Goal: Information Seeking & Learning: Learn about a topic

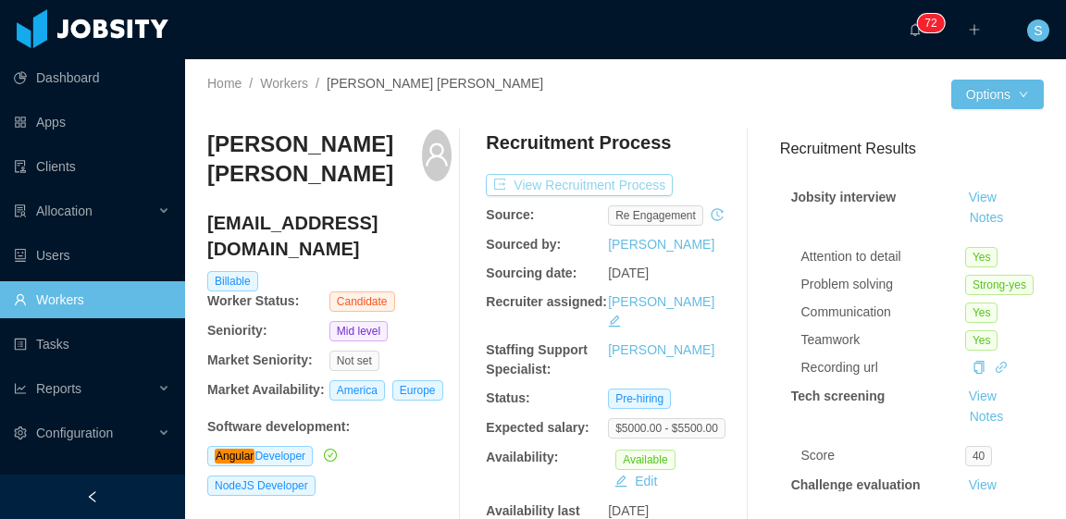
click at [552, 185] on button "View Recruitment Process" at bounding box center [579, 185] width 187 height 22
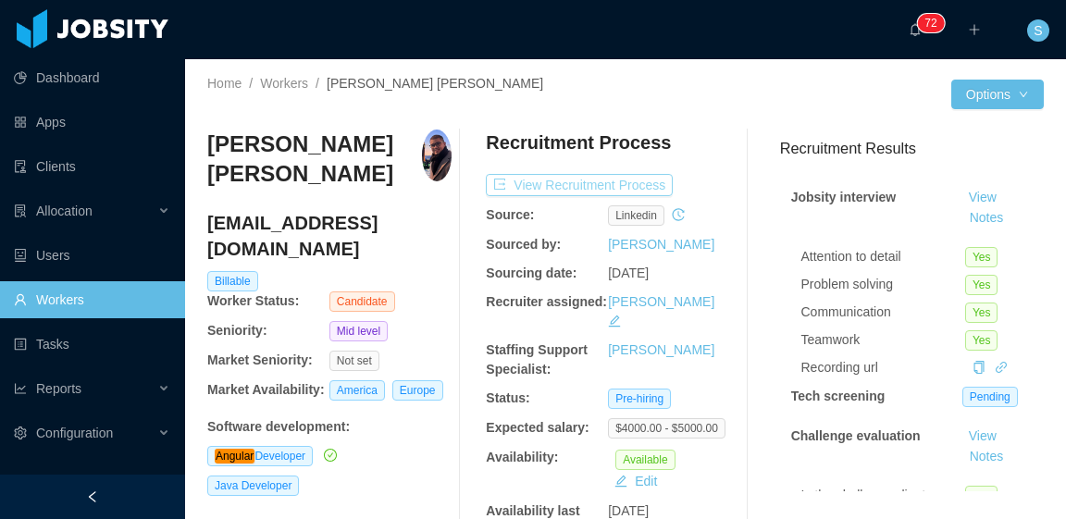
click at [631, 181] on button "View Recruitment Process" at bounding box center [579, 185] width 187 height 22
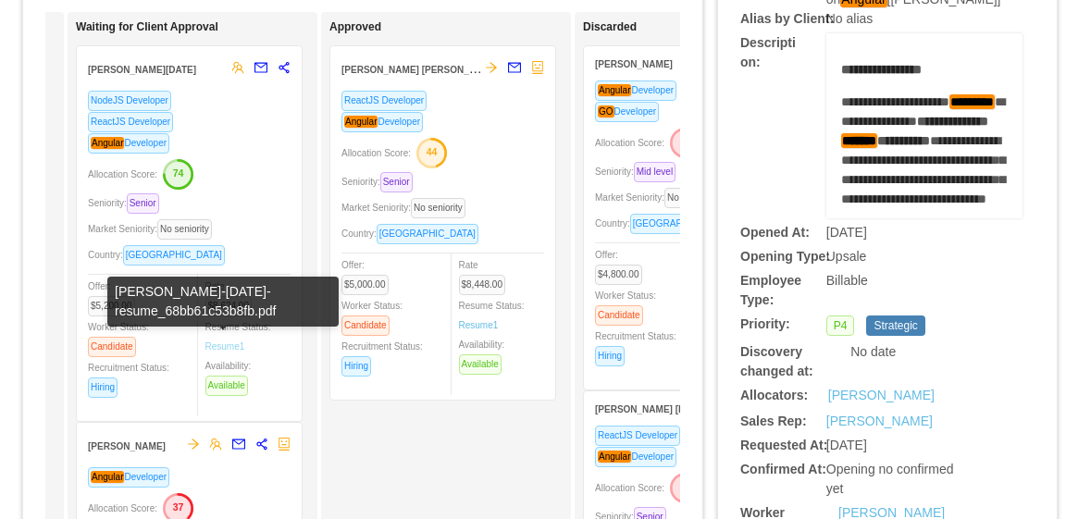
scroll to position [93, 0]
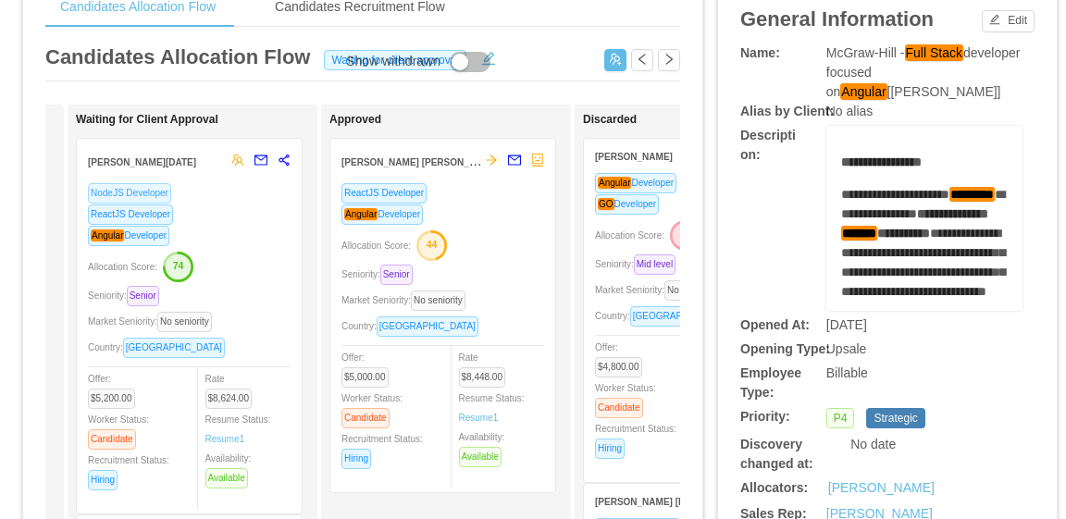
click at [142, 192] on span "NodeJS Developer" at bounding box center [129, 193] width 83 height 20
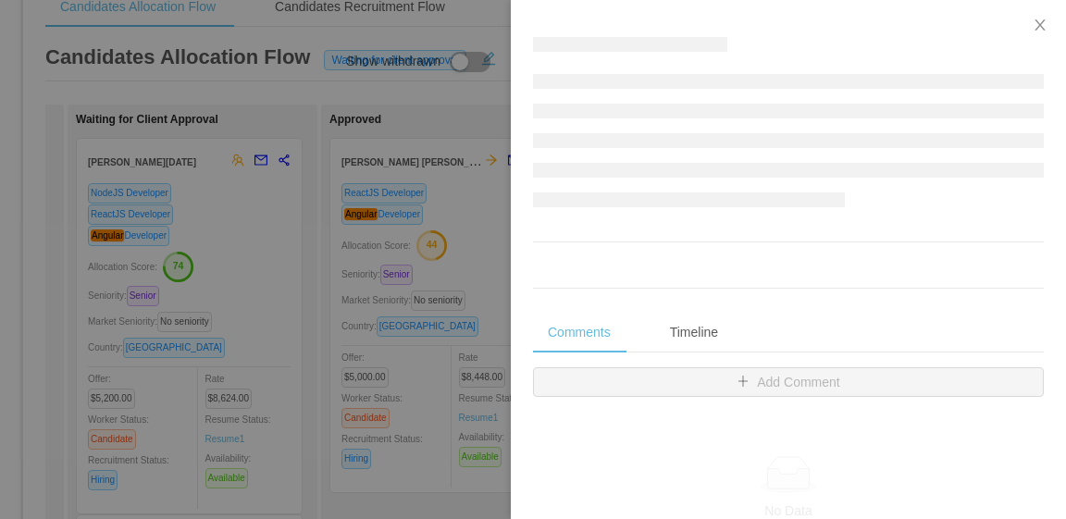
click at [240, 217] on div at bounding box center [533, 259] width 1066 height 519
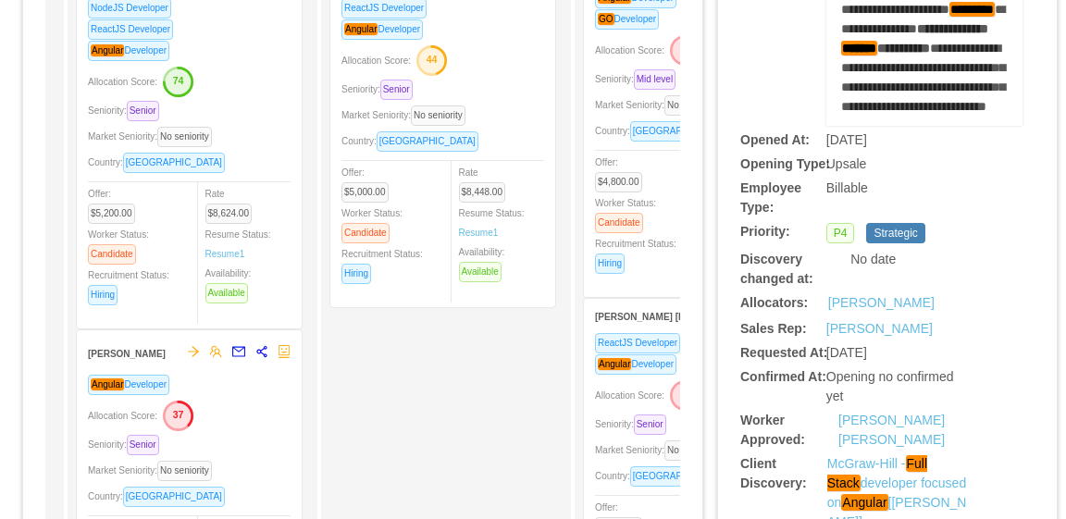
scroll to position [0, 0]
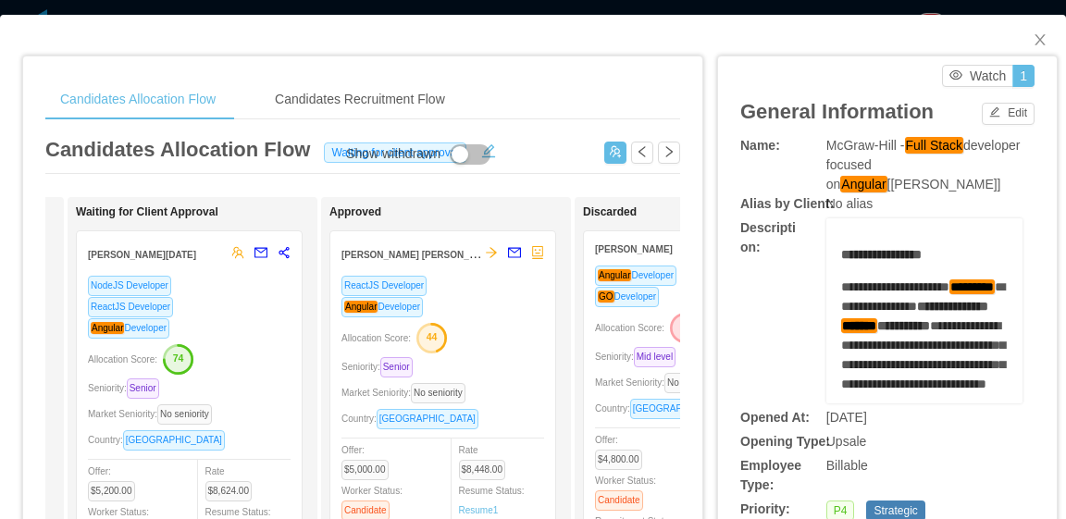
click at [130, 256] on strong "Leonardo Natal" at bounding box center [142, 255] width 108 height 10
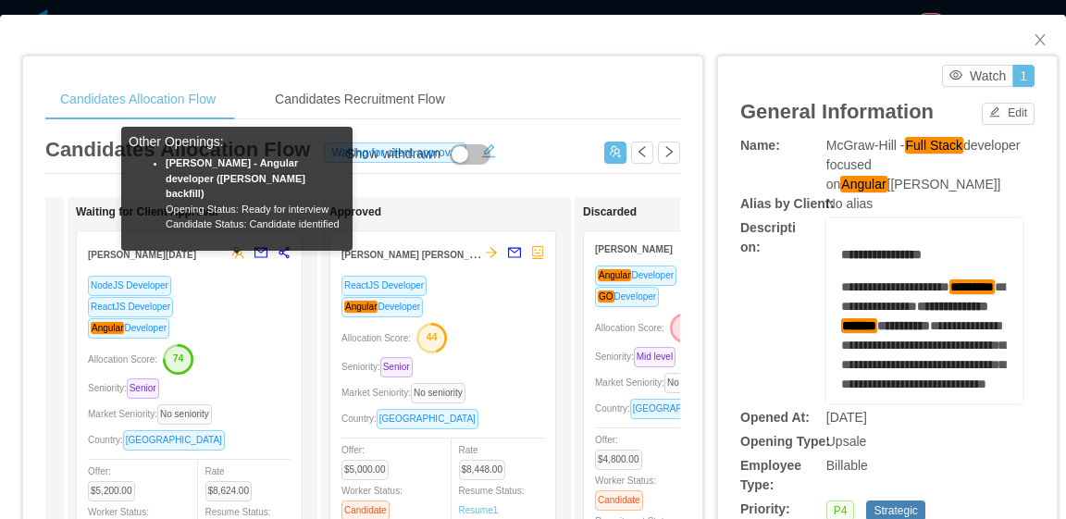
click at [240, 256] on icon "team" at bounding box center [237, 252] width 13 height 13
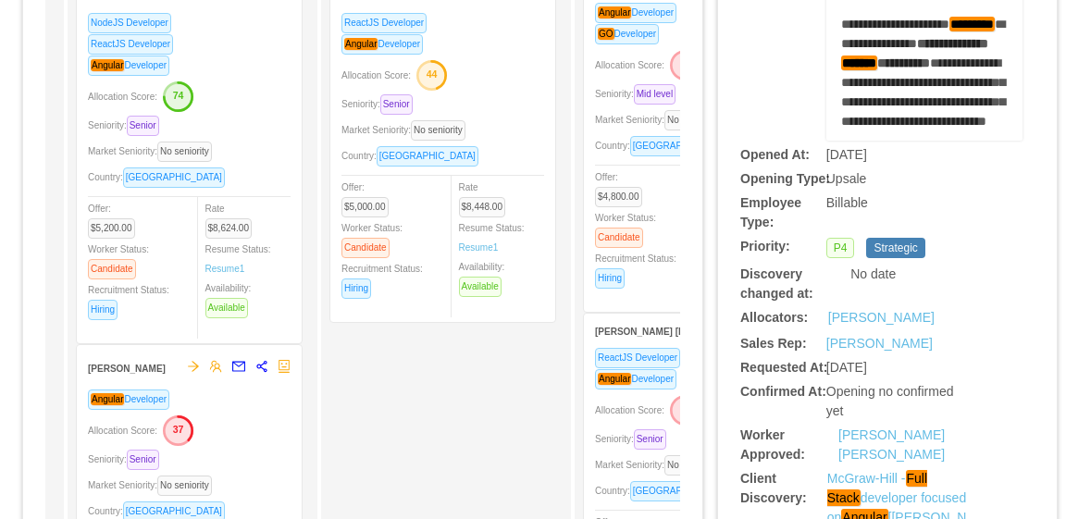
scroll to position [278, 0]
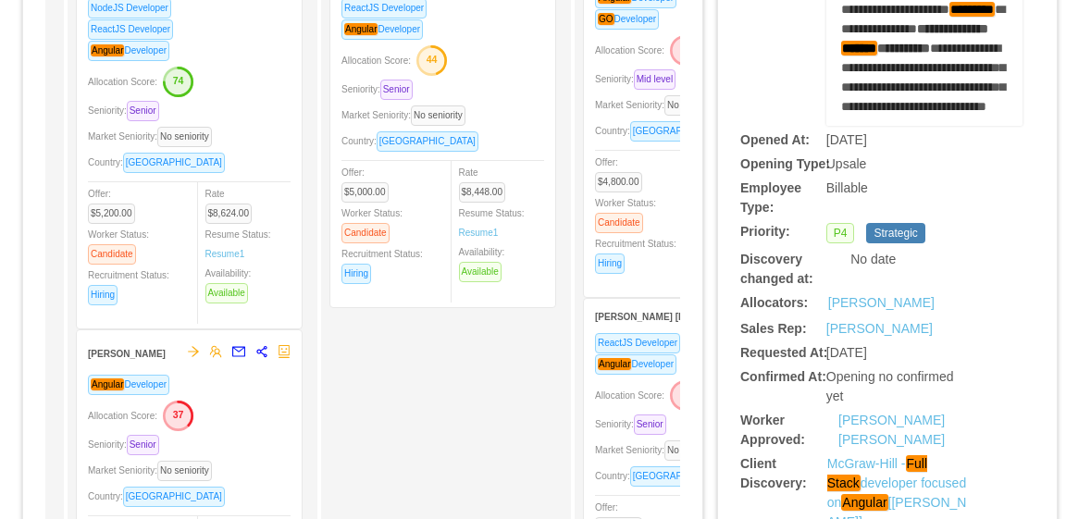
click at [205, 239] on div "Rate $8,624.00 Resume Status: Resume 1 Availability: Available" at bounding box center [256, 243] width 102 height 120
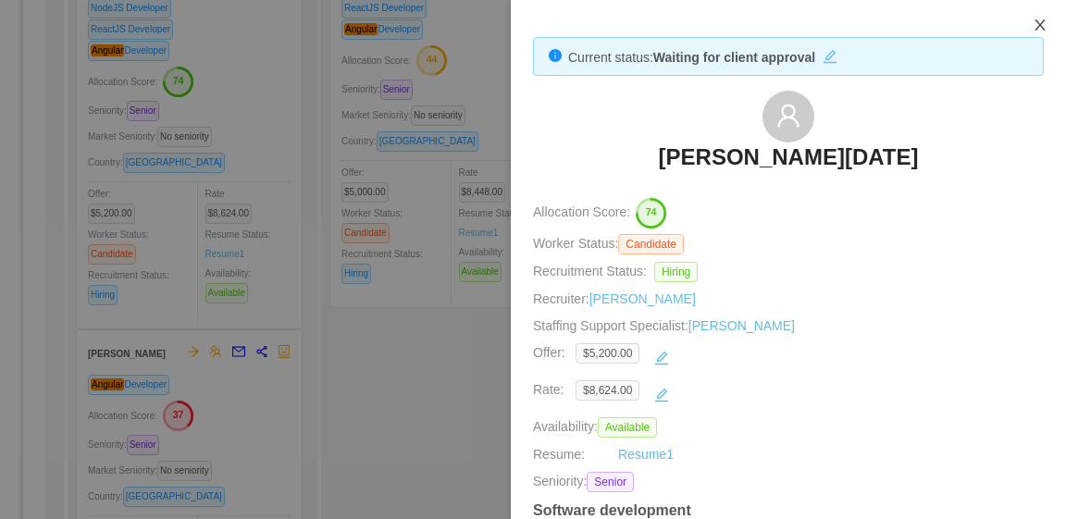
click at [1045, 23] on icon "icon: close" at bounding box center [1040, 25] width 15 height 15
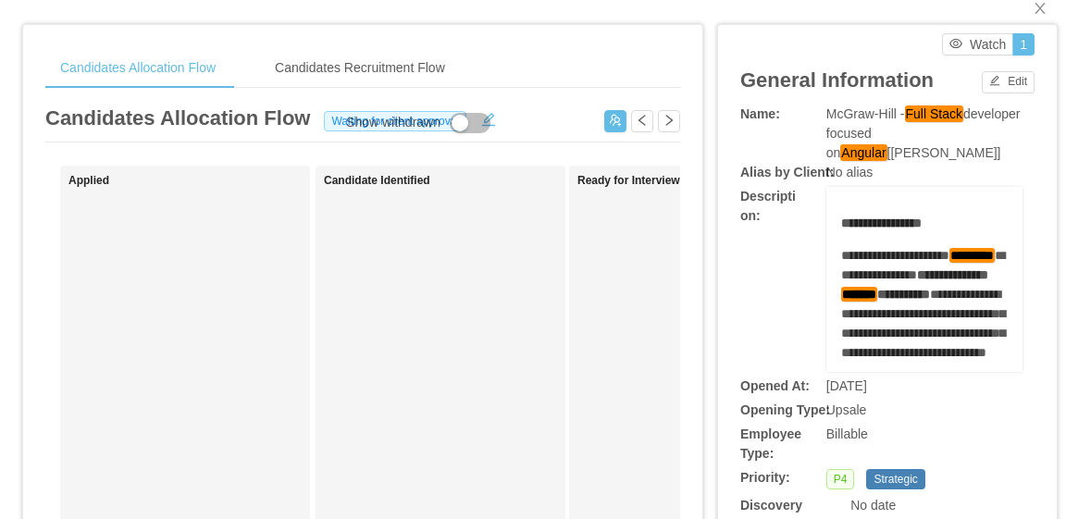
scroll to position [0, 0]
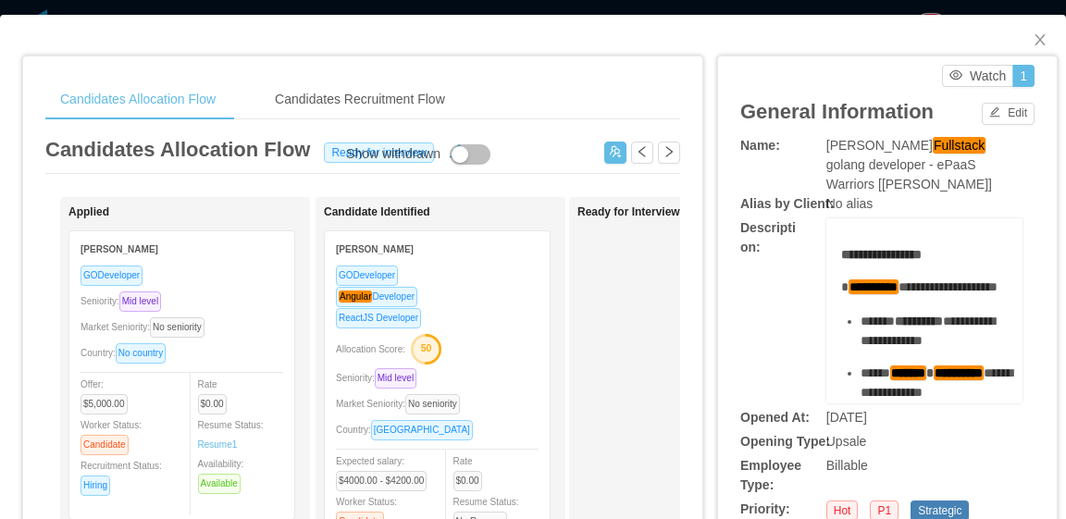
drag, startPoint x: 814, startPoint y: 144, endPoint x: 972, endPoint y: 176, distance: 160.4
click at [972, 176] on div "Name: McGraw-Hill Fullstack go lang developer - ePaaS Warriors [Mohammed Zayeem]" at bounding box center [887, 165] width 294 height 58
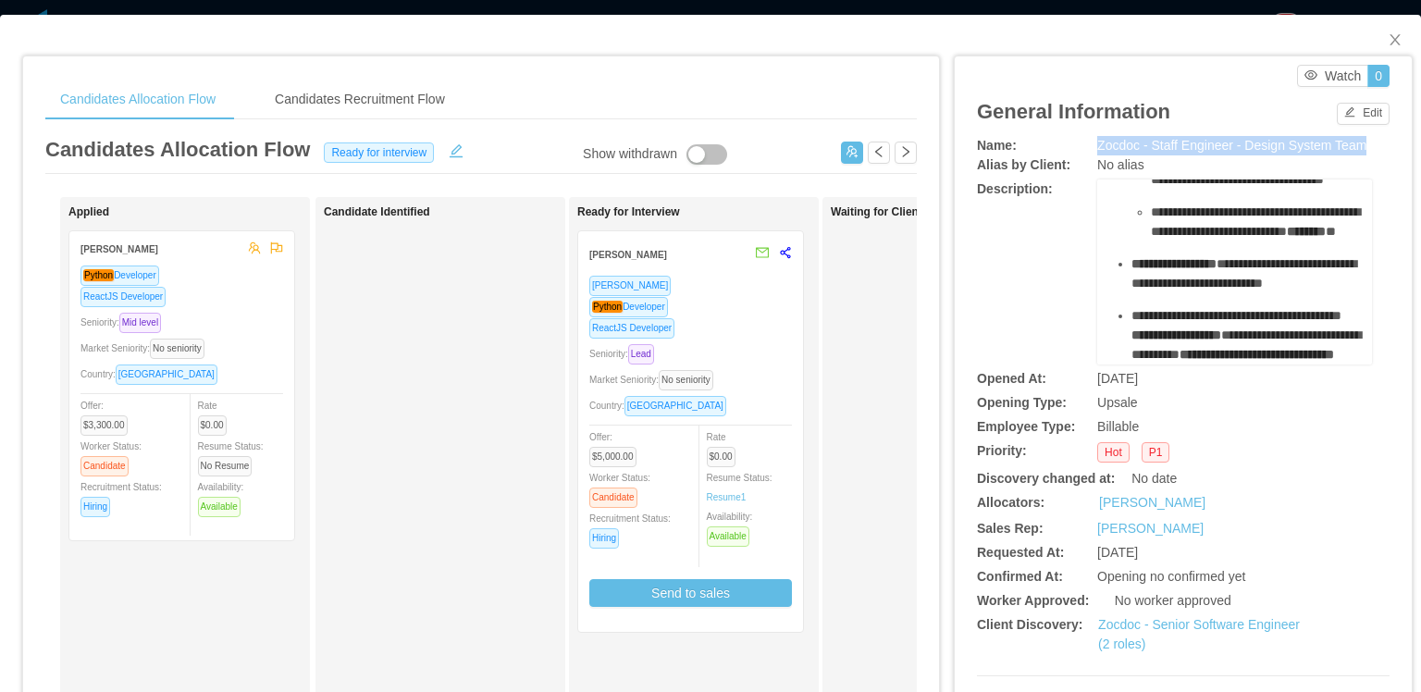
scroll to position [1110, 0]
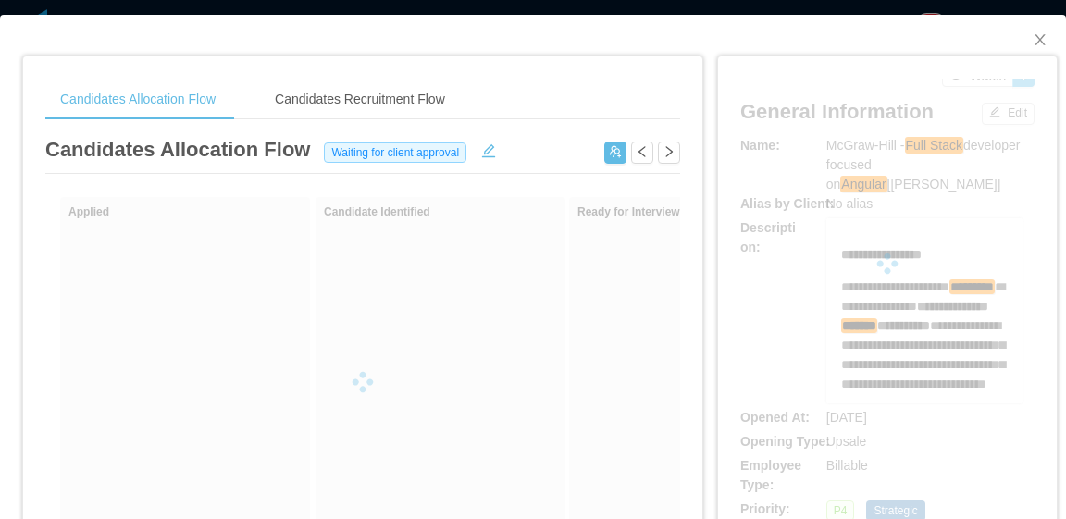
click at [817, 145] on div at bounding box center [887, 264] width 294 height 370
click at [912, 184] on div at bounding box center [887, 264] width 294 height 370
click at [846, 157] on div at bounding box center [887, 264] width 294 height 370
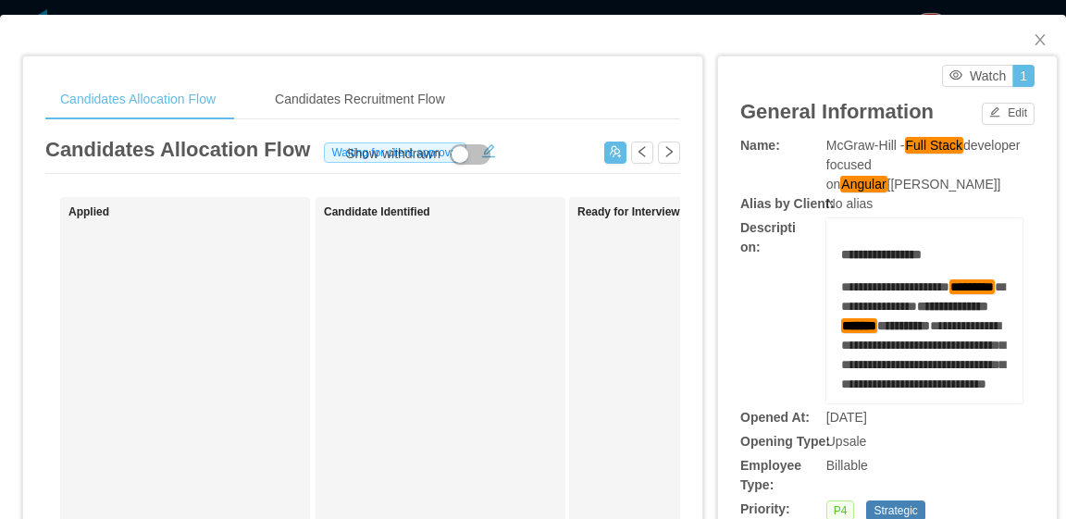
click at [909, 173] on span "McGraw-Hill - Full Stack developer focused on Angular [Vijay Yadav]" at bounding box center [923, 165] width 194 height 56
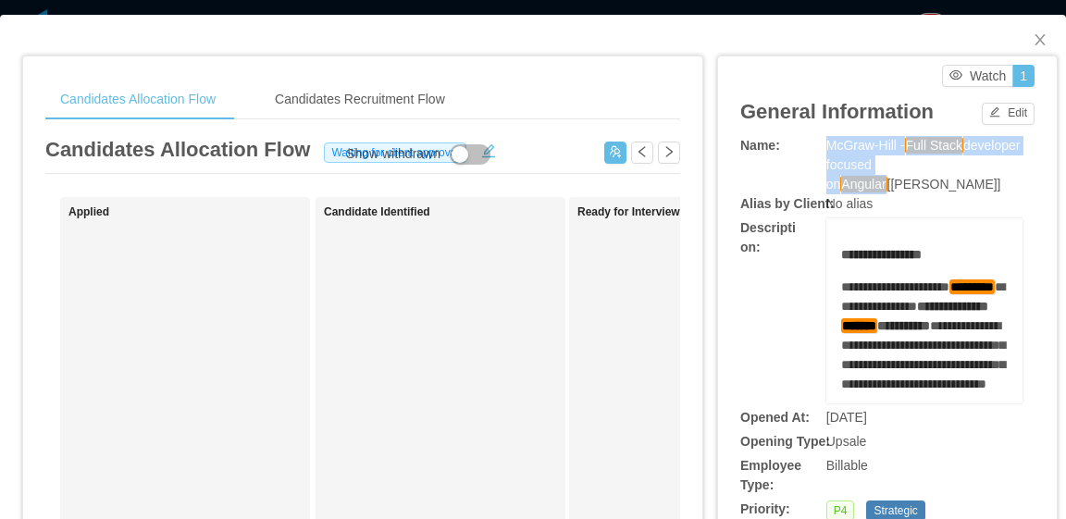
drag, startPoint x: 815, startPoint y: 144, endPoint x: 990, endPoint y: 163, distance: 175.9
click at [990, 163] on div "McGraw-Hill - Full Stack developer focused on Angular [Vijay Yadav]" at bounding box center [924, 165] width 196 height 58
copy span "McGraw-Hill - Full Stack developer focused on Angular"
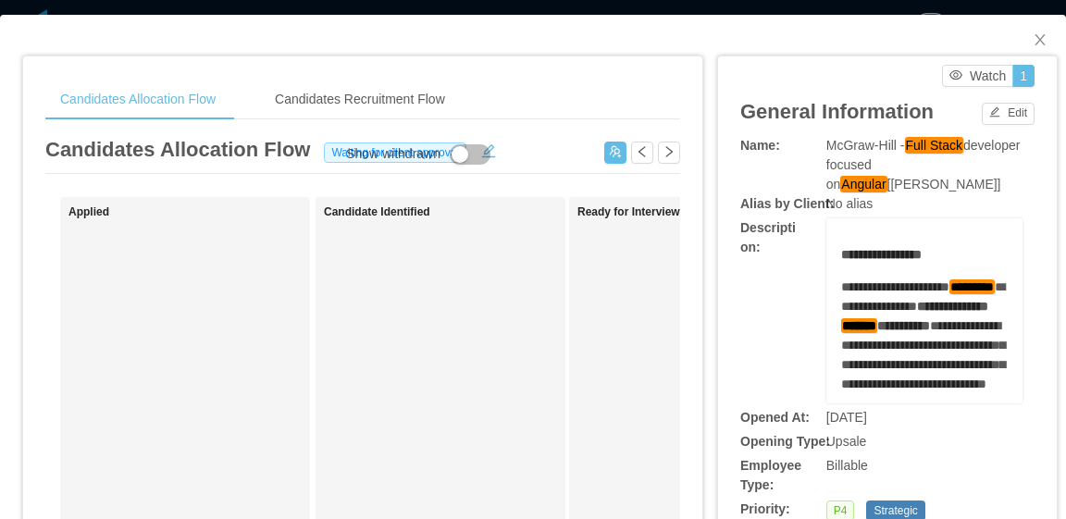
click at [924, 185] on div "McGraw-Hill - Full Stack developer focused on Angular [Vijay Yadav]" at bounding box center [924, 165] width 196 height 58
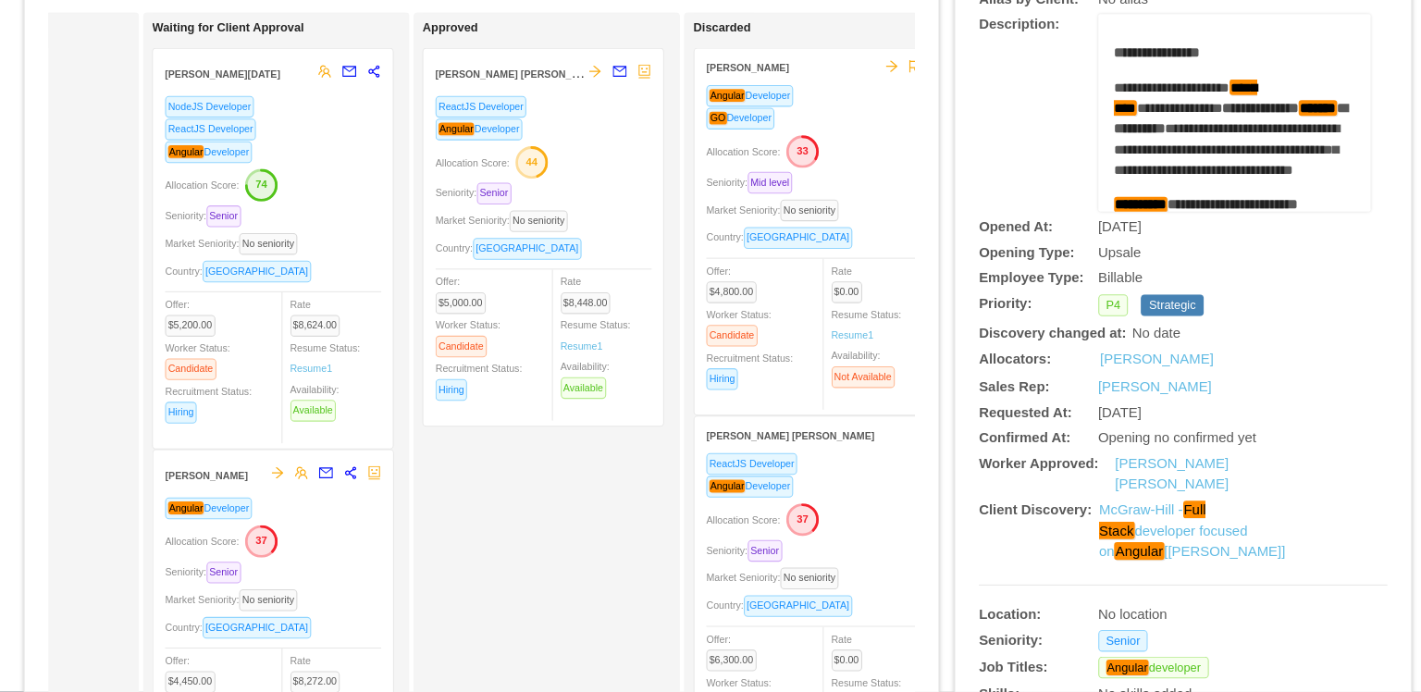
scroll to position [0, 688]
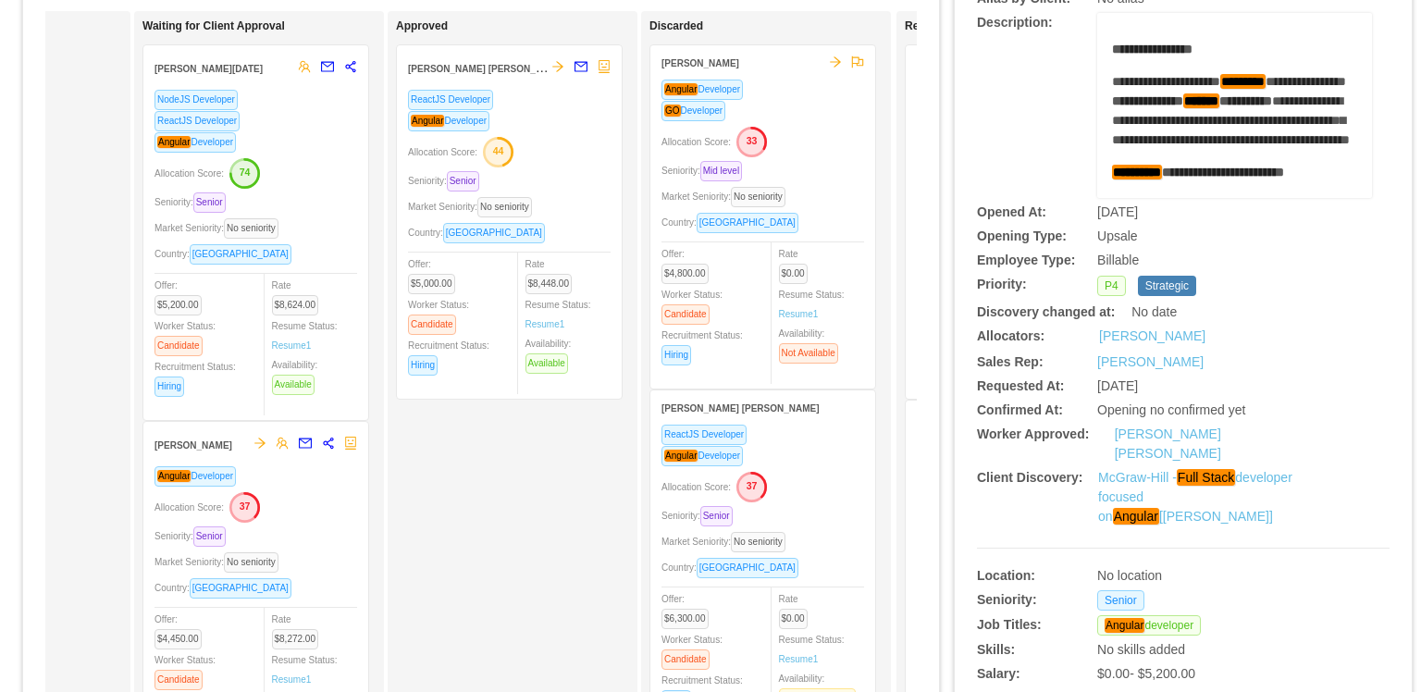
drag, startPoint x: 1051, startPoint y: 0, endPoint x: 521, endPoint y: 507, distance: 733.7
click at [521, 507] on div "Approved Lucas Fraga Trentin ReactJS Developer Angular Developer Allocation Sco…" at bounding box center [525, 473] width 259 height 909
click at [977, 137] on div "**********" at bounding box center [1183, 105] width 413 height 185
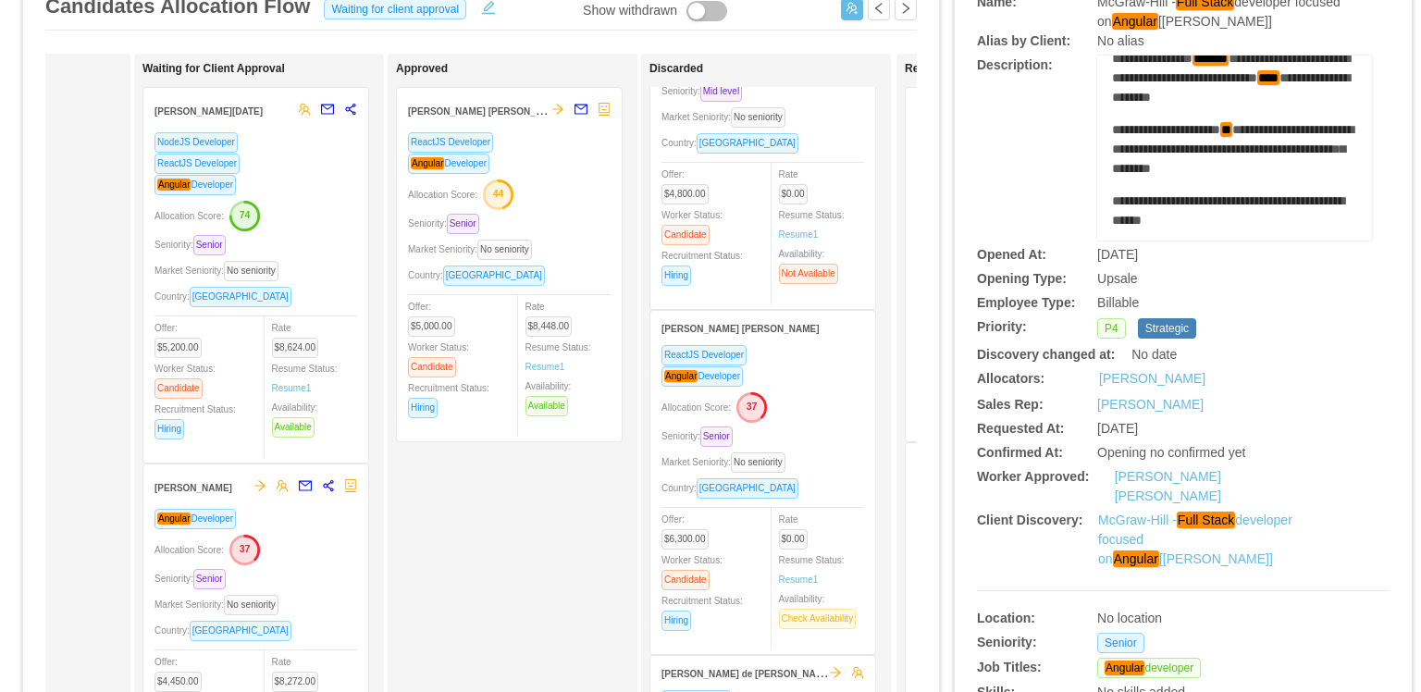
scroll to position [123, 0]
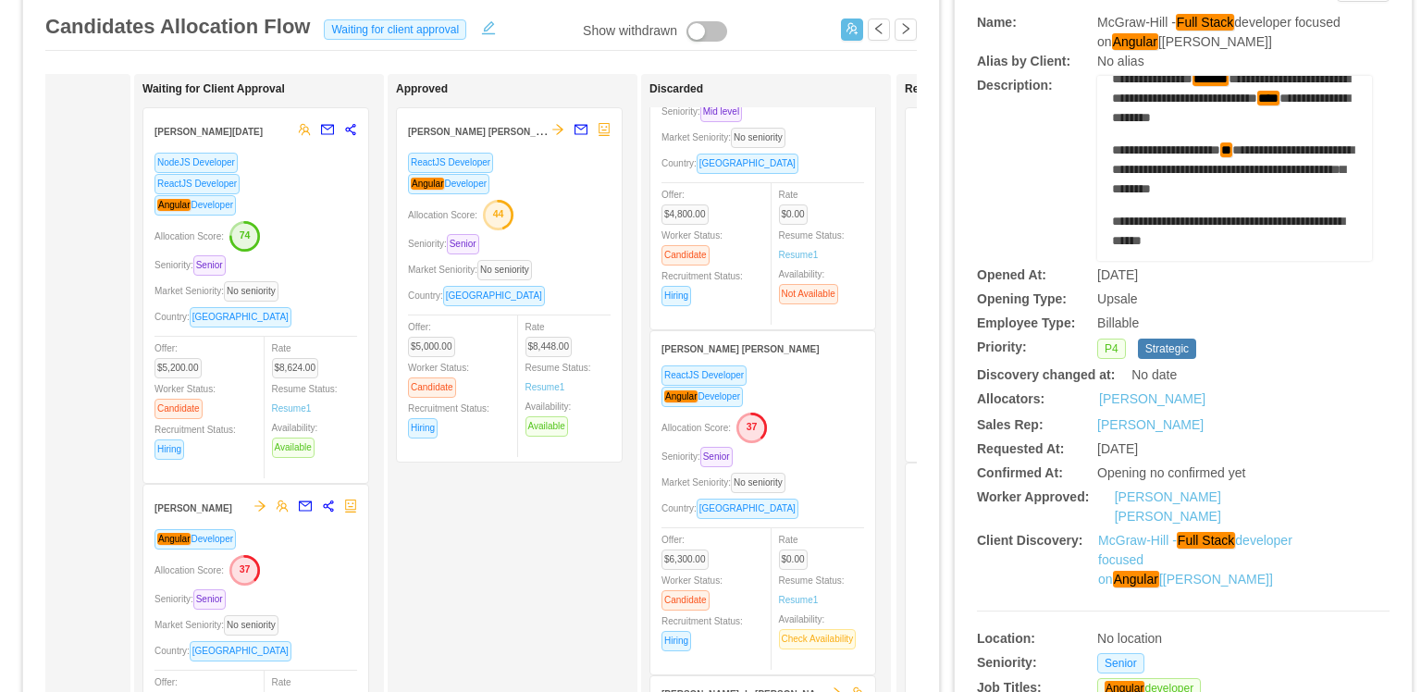
click at [467, 130] on strong "[PERSON_NAME] [PERSON_NAME]" at bounding box center [487, 130] width 158 height 15
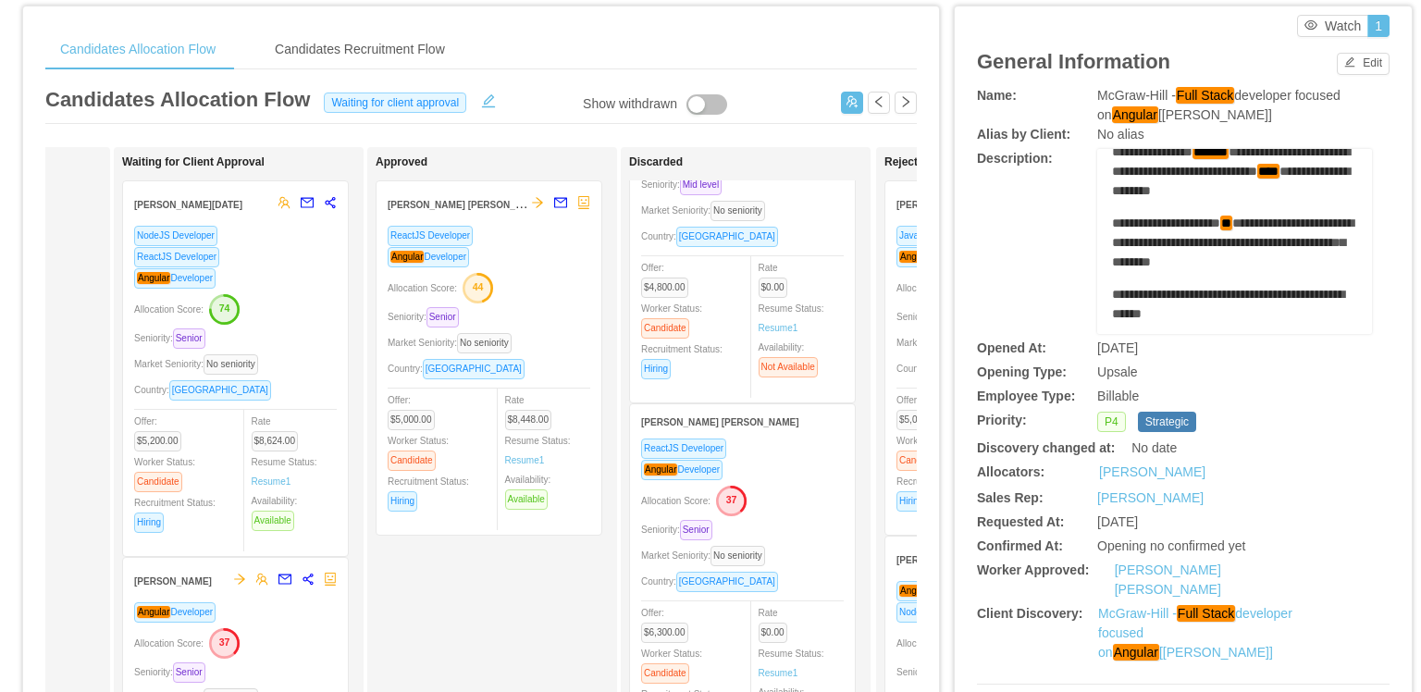
scroll to position [0, 0]
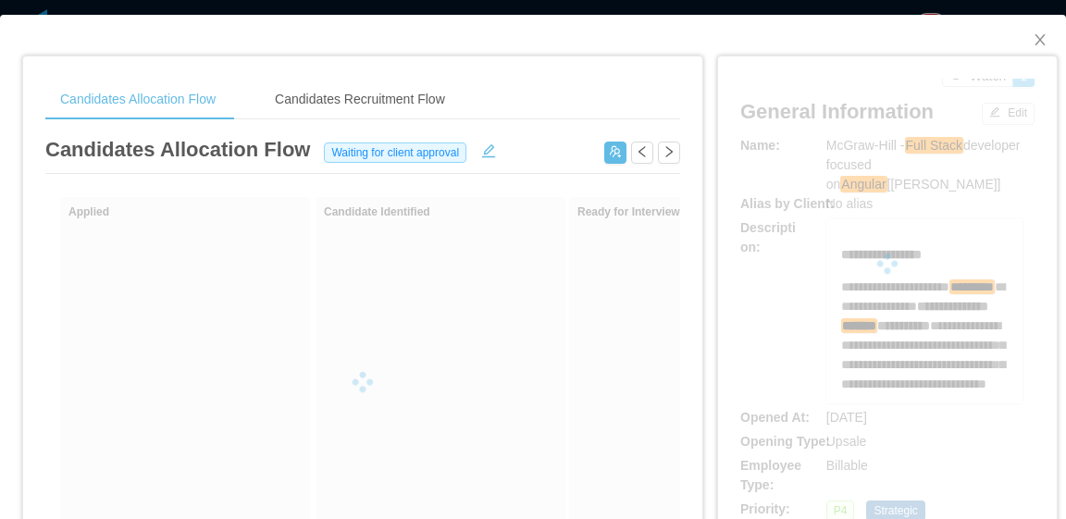
scroll to position [93, 0]
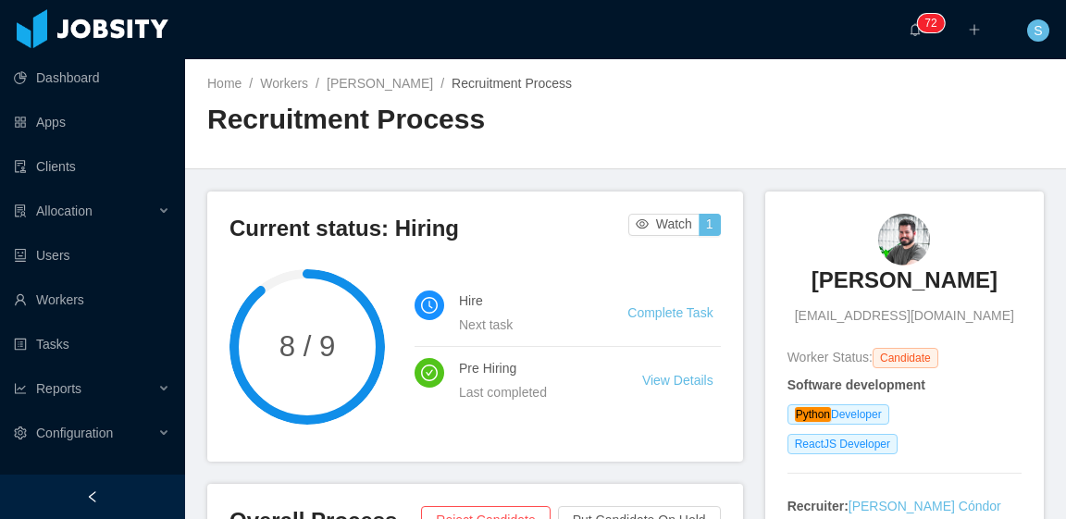
drag, startPoint x: 1278, startPoint y: 0, endPoint x: 657, endPoint y: 127, distance: 633.8
click at [657, 127] on div "Home / Workers / [PERSON_NAME] / Recruitment Process / Recruitment Process" at bounding box center [625, 114] width 881 height 110
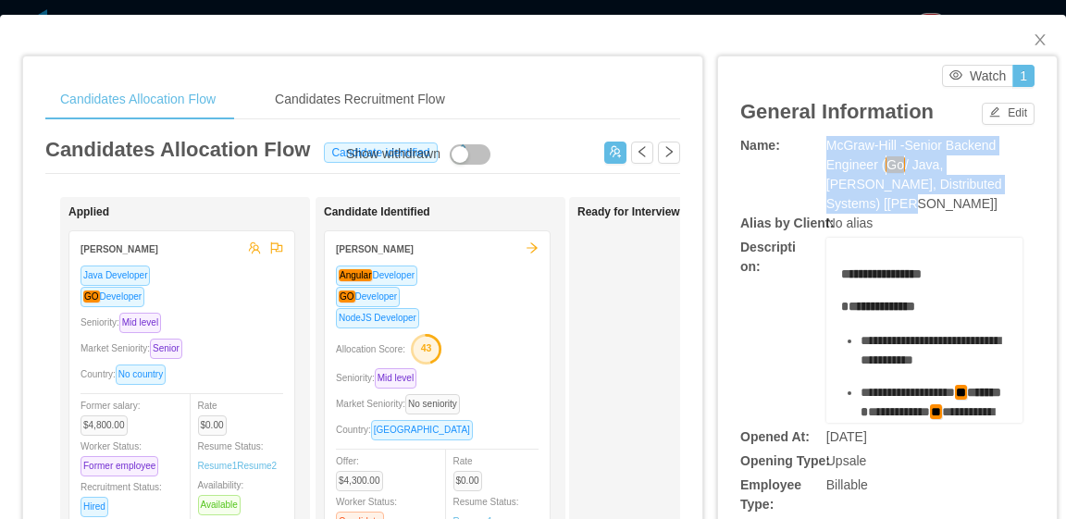
drag, startPoint x: 818, startPoint y: 143, endPoint x: 998, endPoint y: 192, distance: 186.1
click at [998, 192] on div "[PERSON_NAME] -Senior Backend Engineer ( Go / Java, [PERSON_NAME], Distributed …" at bounding box center [924, 175] width 196 height 78
copy span "[PERSON_NAME] -Senior Backend Engineer ( Go / Java, [PERSON_NAME], Distributed …"
